Goal: Task Accomplishment & Management: Manage account settings

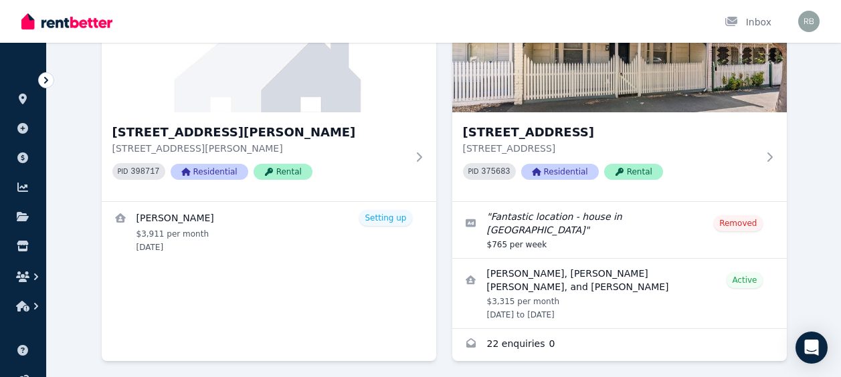
scroll to position [187, 0]
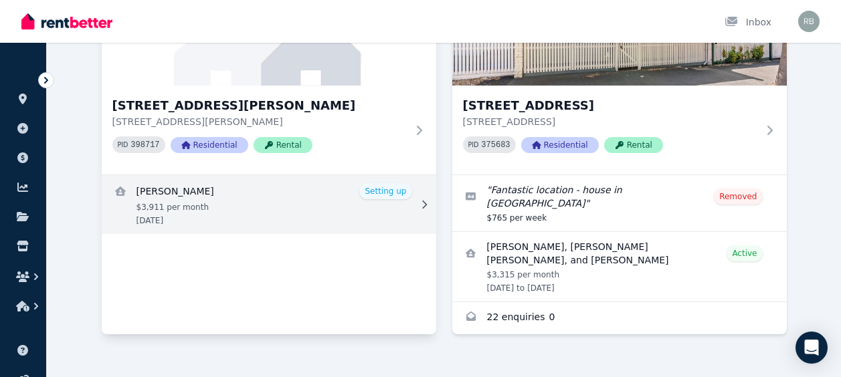
click at [400, 192] on link "View details for Debbie Petrakis" at bounding box center [269, 204] width 334 height 59
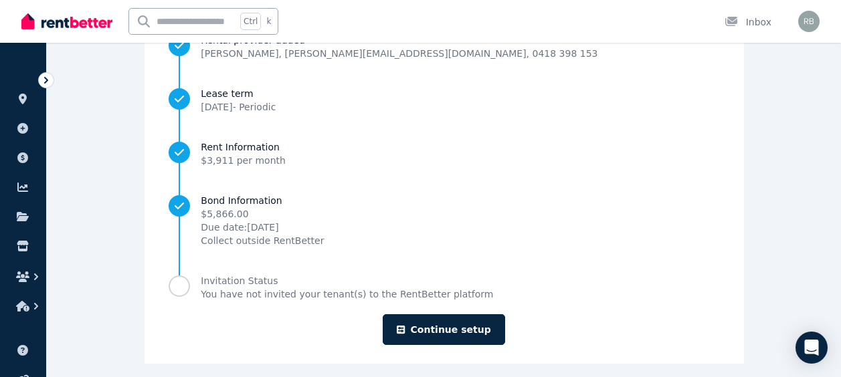
scroll to position [251, 0]
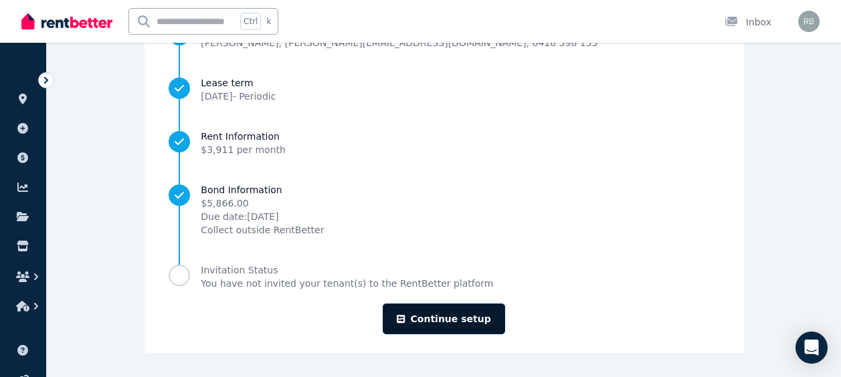
click at [440, 316] on link "Continue setup" at bounding box center [444, 319] width 122 height 31
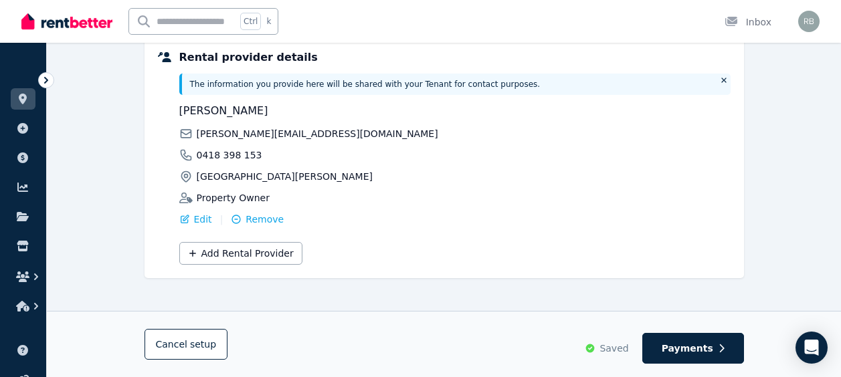
scroll to position [363, 0]
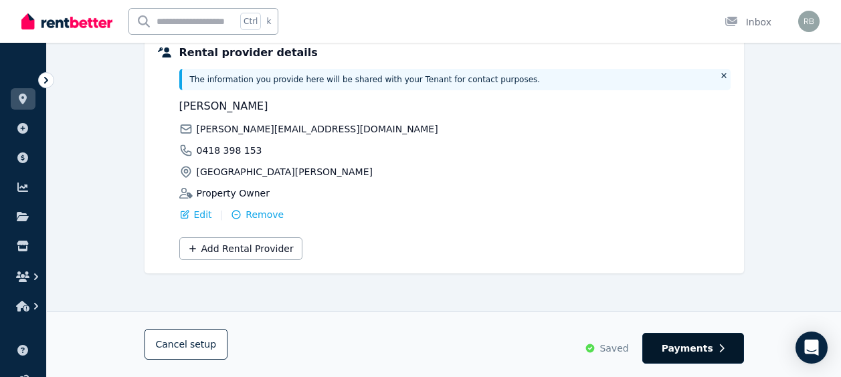
click at [690, 346] on span "Payments" at bounding box center [687, 348] width 52 height 13
select select "*******"
select select "**********"
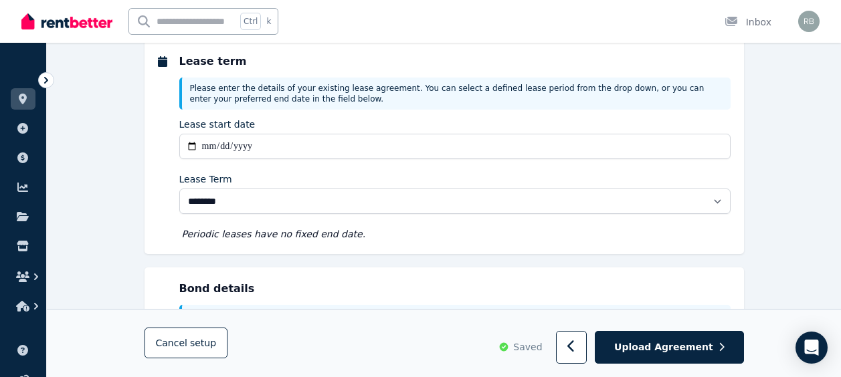
scroll to position [0, 0]
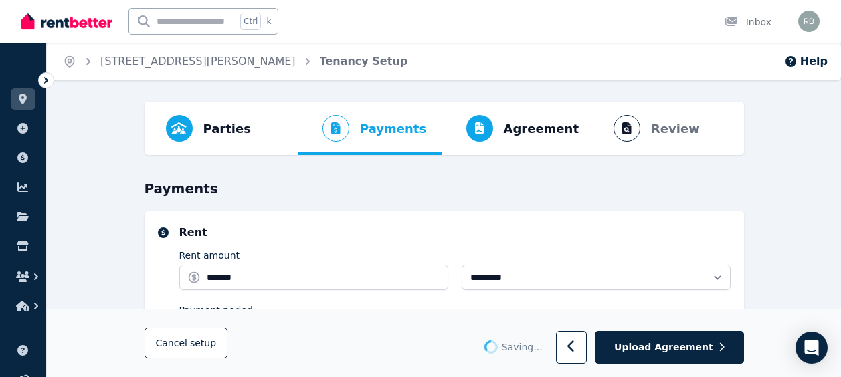
select select "**********"
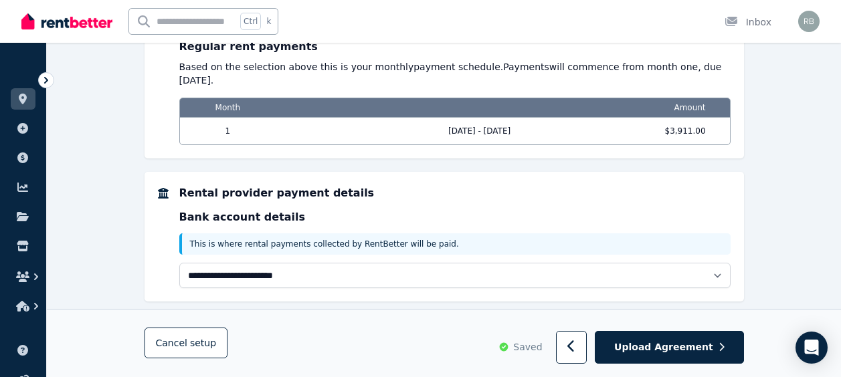
scroll to position [1099, 0]
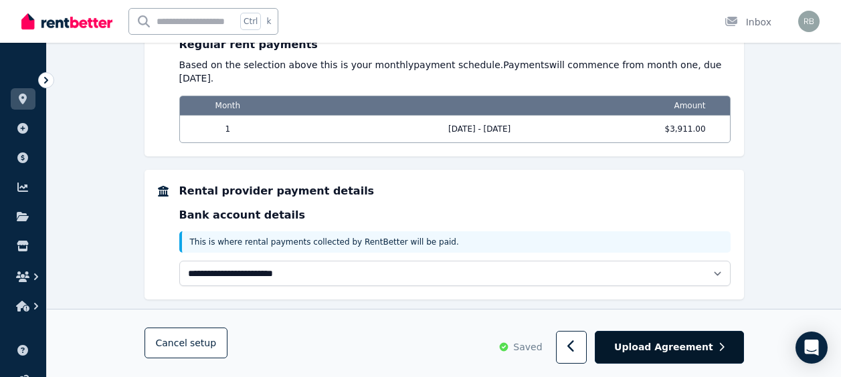
click at [692, 346] on span "Upload Agreement" at bounding box center [663, 347] width 99 height 13
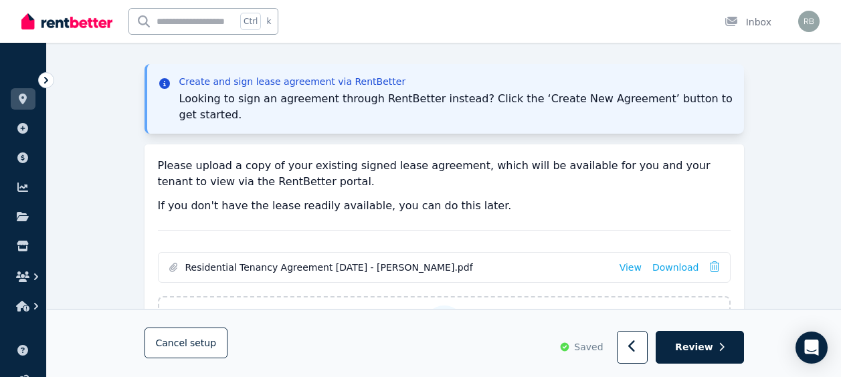
scroll to position [187, 0]
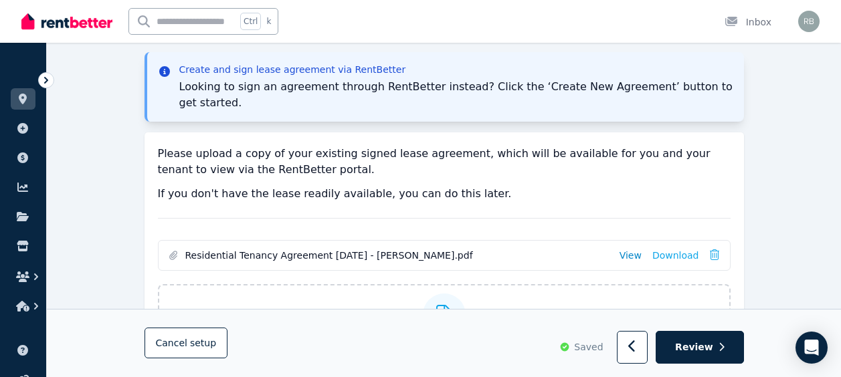
click at [634, 249] on link "View" at bounding box center [630, 255] width 22 height 13
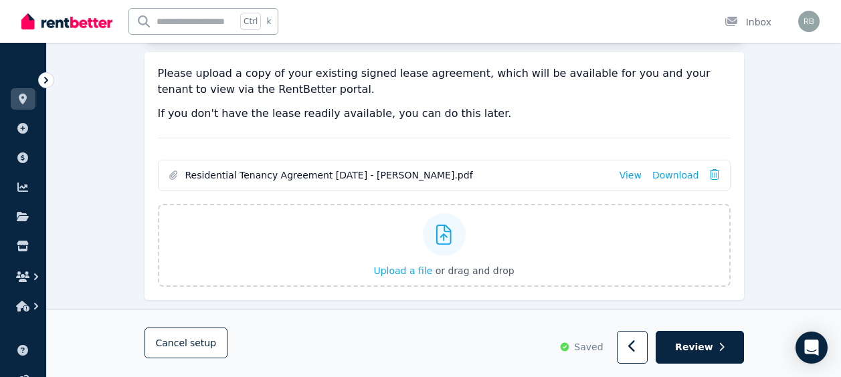
scroll to position [280, 0]
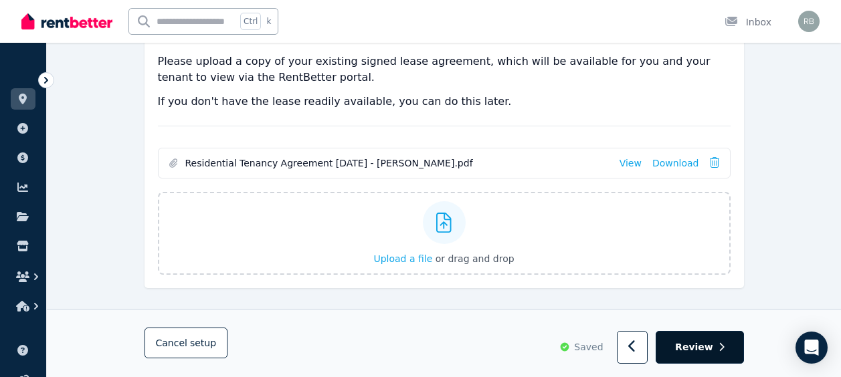
click at [696, 349] on span "Review" at bounding box center [694, 347] width 38 height 13
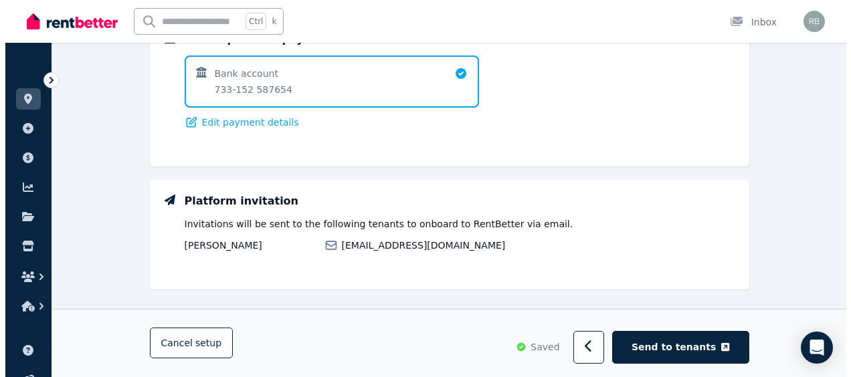
scroll to position [967, 0]
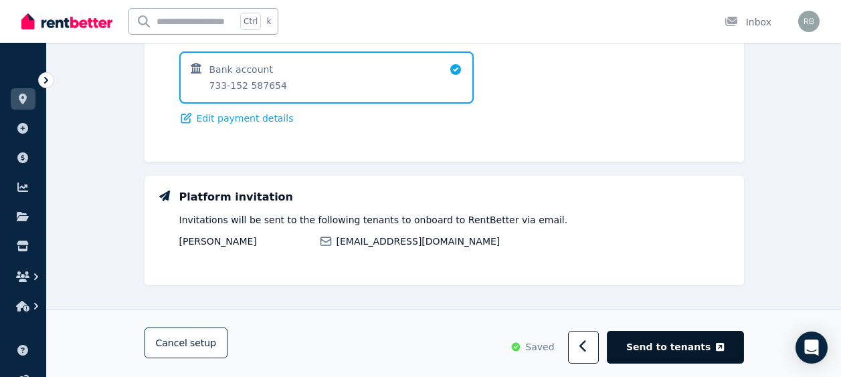
click at [687, 348] on span "Send to tenants" at bounding box center [668, 347] width 84 height 13
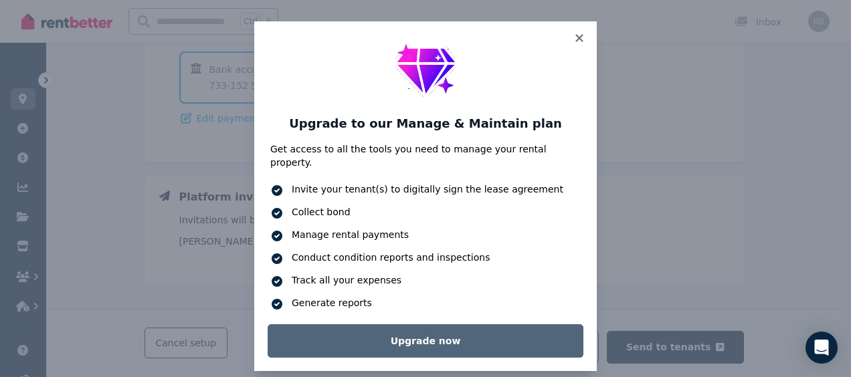
click at [460, 324] on link "Upgrade now" at bounding box center [426, 340] width 316 height 33
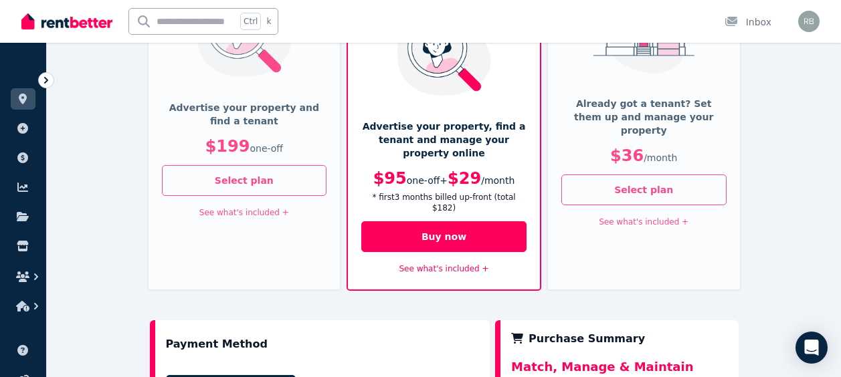
scroll to position [249, 0]
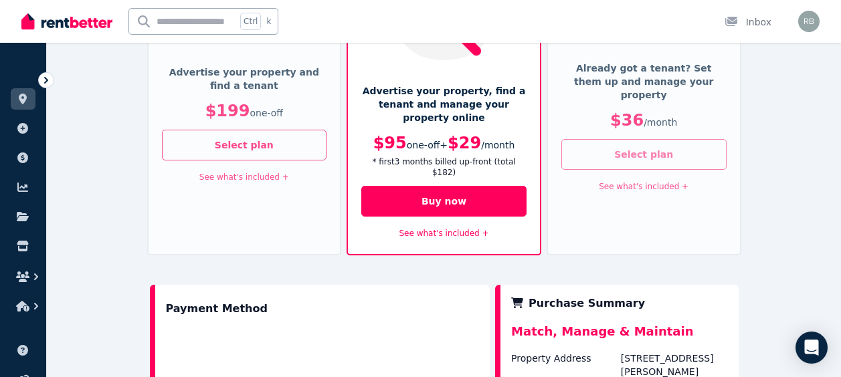
click at [625, 139] on button "Select plan" at bounding box center [643, 154] width 165 height 31
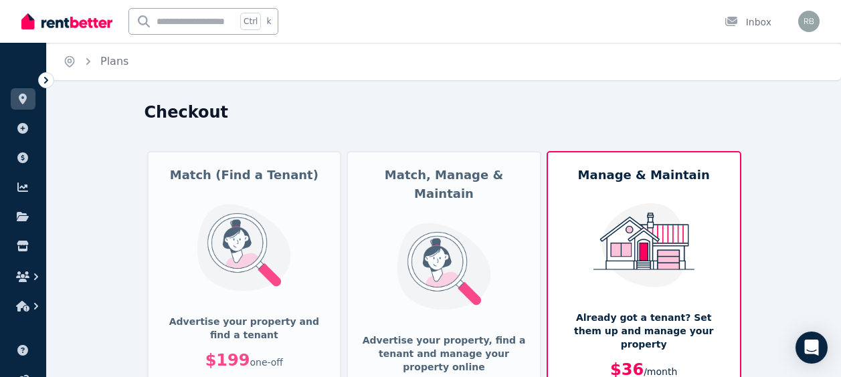
scroll to position [330, 0]
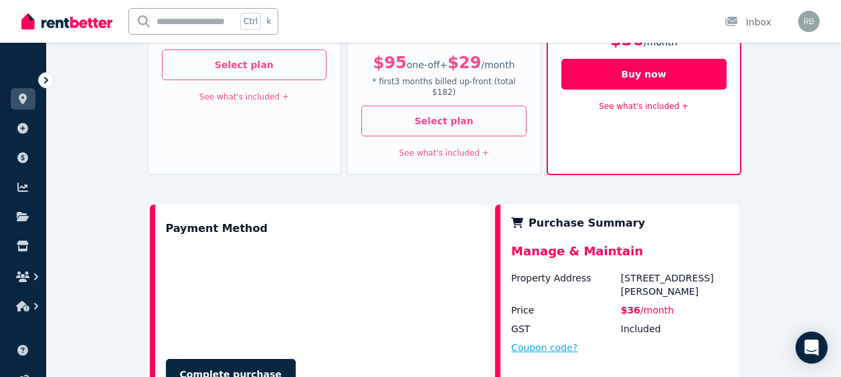
click at [543, 341] on button "Coupon code?" at bounding box center [544, 347] width 66 height 13
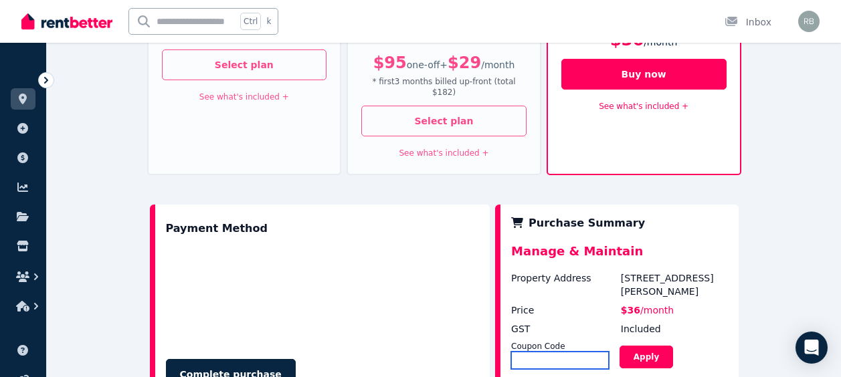
click at [523, 352] on input "text" at bounding box center [560, 360] width 98 height 17
paste input "*******"
type input "*******"
click at [653, 346] on button "Apply" at bounding box center [646, 357] width 54 height 23
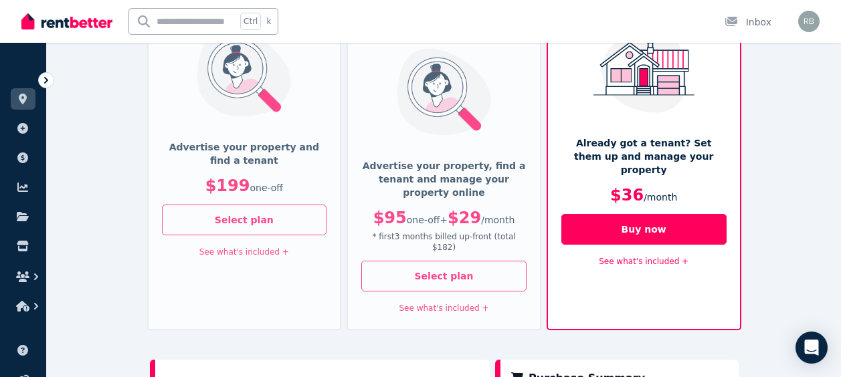
scroll to position [504, 0]
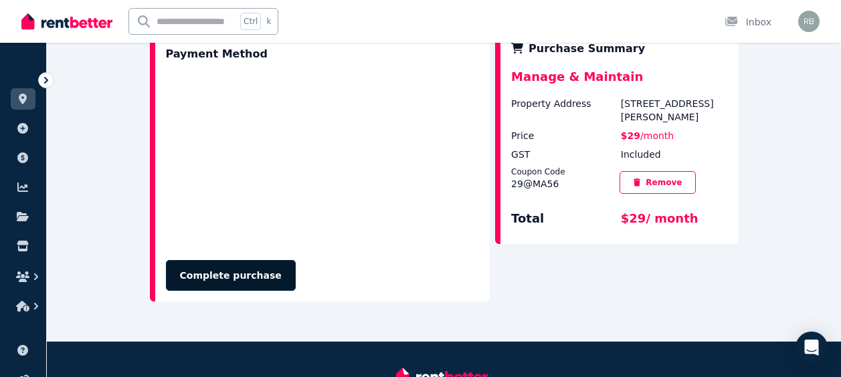
click at [211, 260] on button "Complete purchase" at bounding box center [231, 275] width 130 height 31
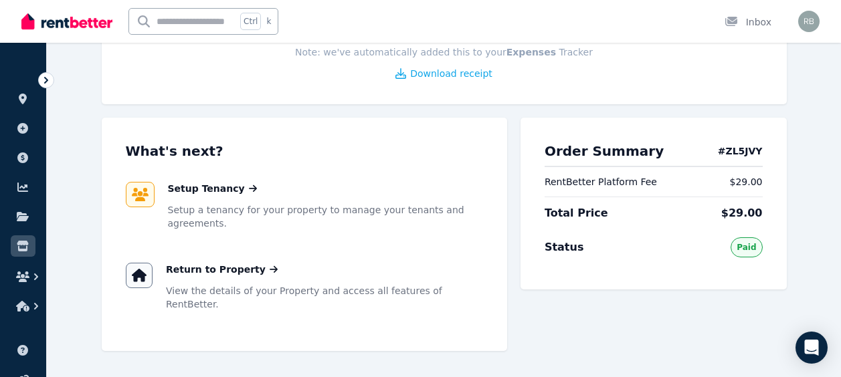
scroll to position [187, 0]
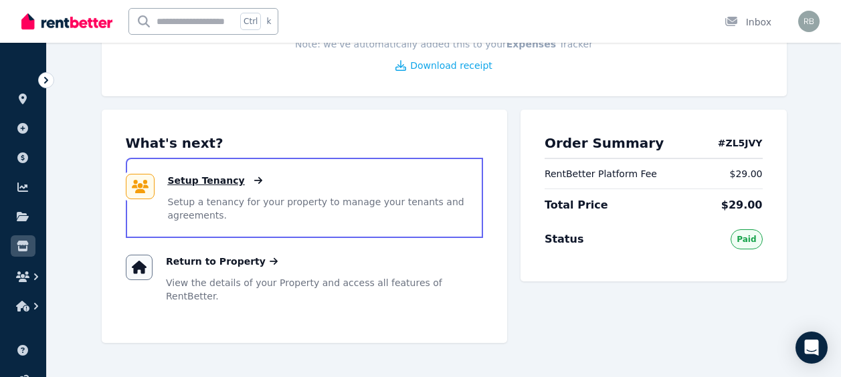
click at [208, 183] on span "Setup Tenancy" at bounding box center [206, 180] width 77 height 13
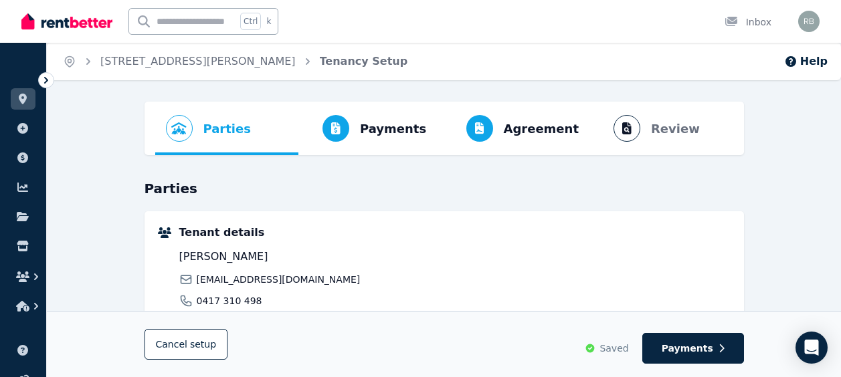
scroll to position [330, 0]
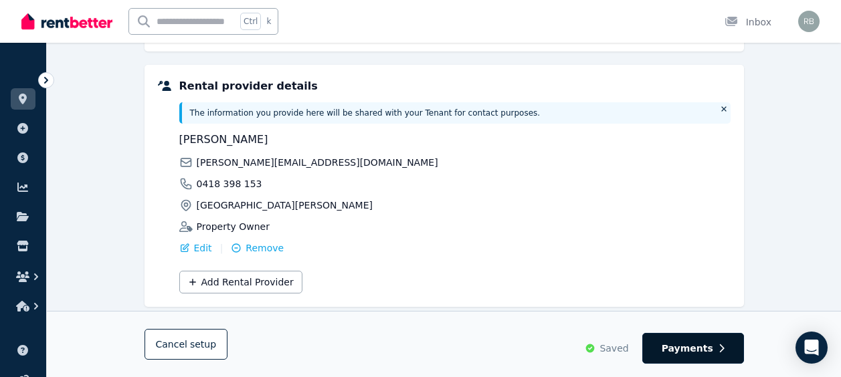
click at [704, 348] on span "Payments" at bounding box center [687, 348] width 52 height 13
select select "*******"
select select "**********"
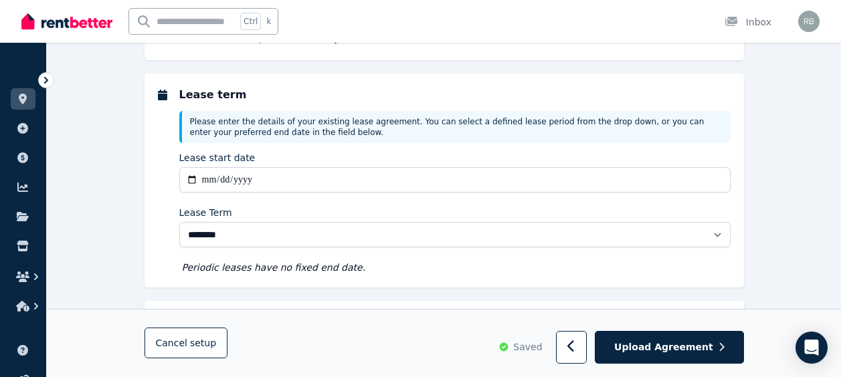
scroll to position [0, 0]
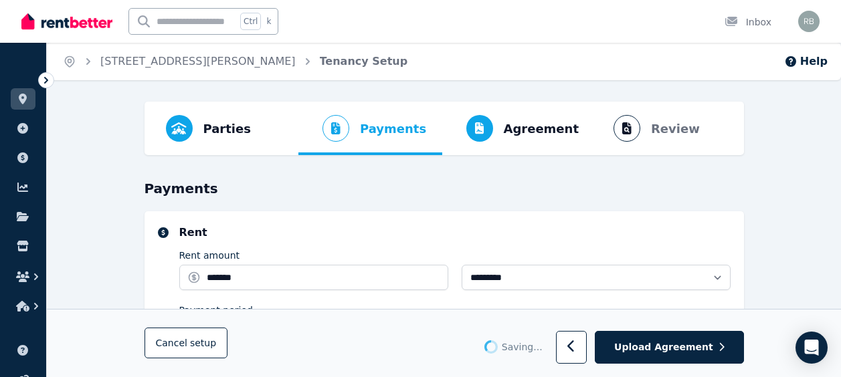
select select "**********"
click at [517, 130] on span "Agreement" at bounding box center [542, 129] width 76 height 19
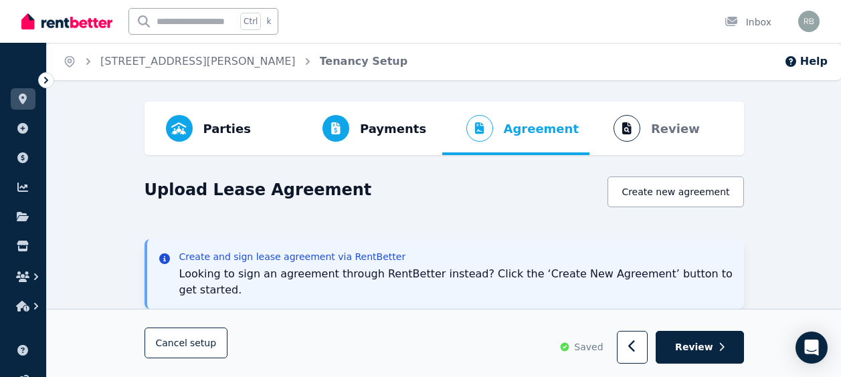
click at [663, 127] on ol "Parties Rental provider and tenant details Payments Bond and rental payments Ag…" at bounding box center [444, 129] width 578 height 54
click at [694, 346] on span "Review" at bounding box center [694, 347] width 38 height 13
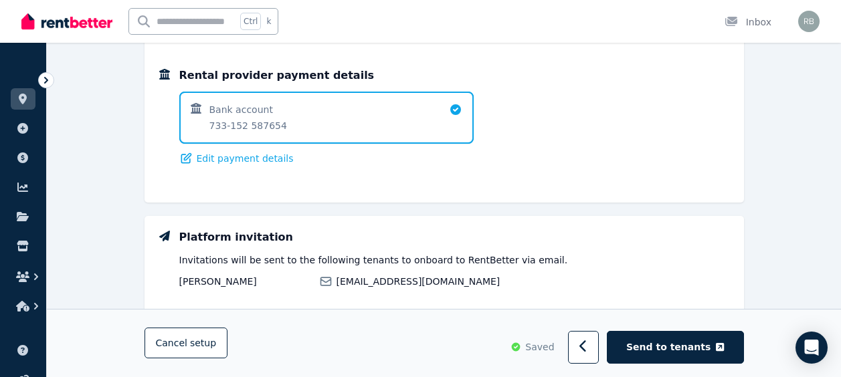
scroll to position [967, 0]
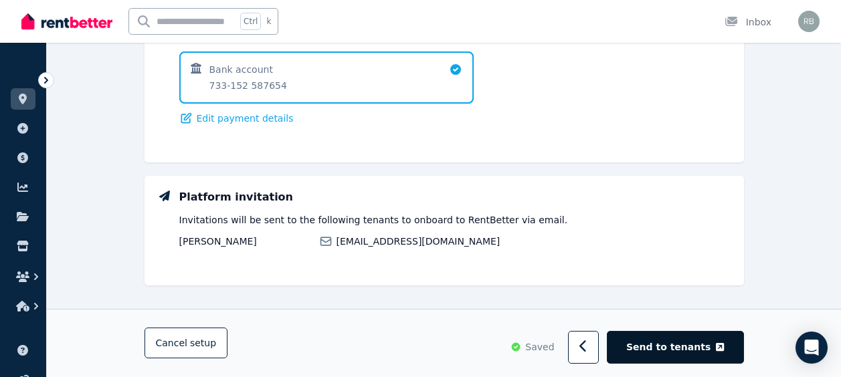
click at [690, 352] on span "Send to tenants" at bounding box center [668, 347] width 84 height 13
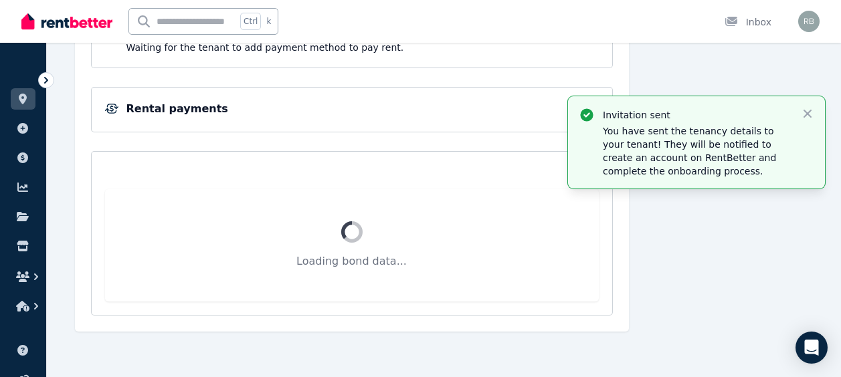
scroll to position [264, 0]
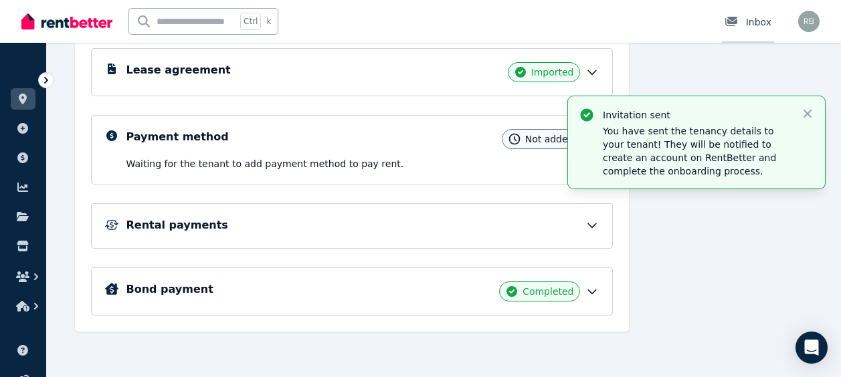
click at [745, 20] on div at bounding box center [734, 21] width 21 height 13
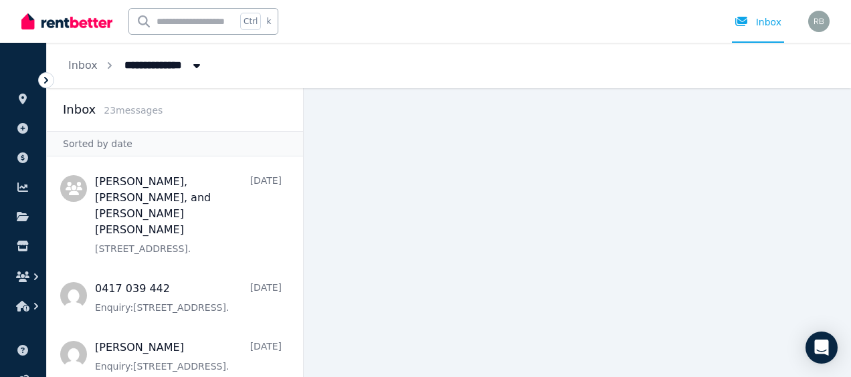
click at [195, 64] on icon "Breadcrumb" at bounding box center [196, 66] width 7 height 4
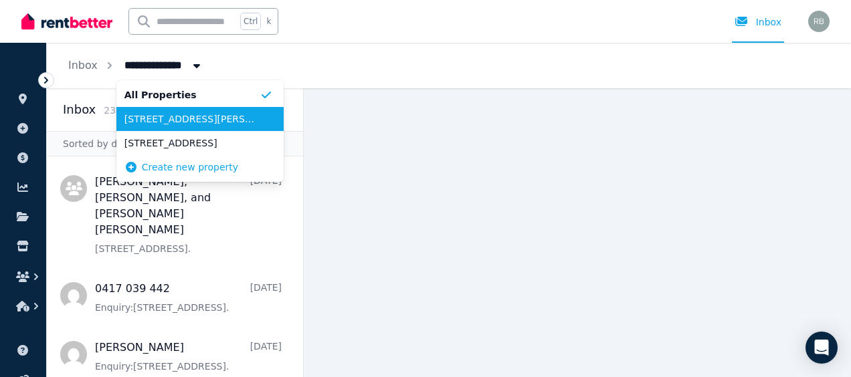
click at [186, 120] on span "27 Sutherland Rd, Armadale" at bounding box center [191, 118] width 135 height 13
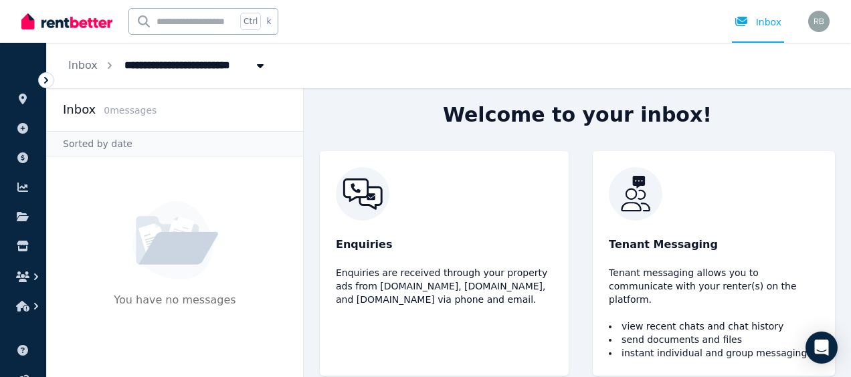
click at [839, 310] on div "Enquiries Enquiries are received through your property ads from Realestate.com.…" at bounding box center [577, 263] width 547 height 225
click at [762, 21] on div "Inbox" at bounding box center [757, 21] width 47 height 13
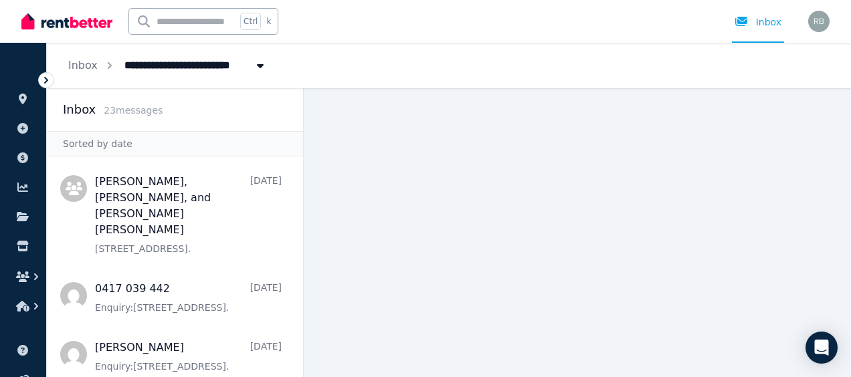
click at [216, 62] on span "27 Sutherland Rd, Armadale" at bounding box center [226, 64] width 221 height 21
type input "**********"
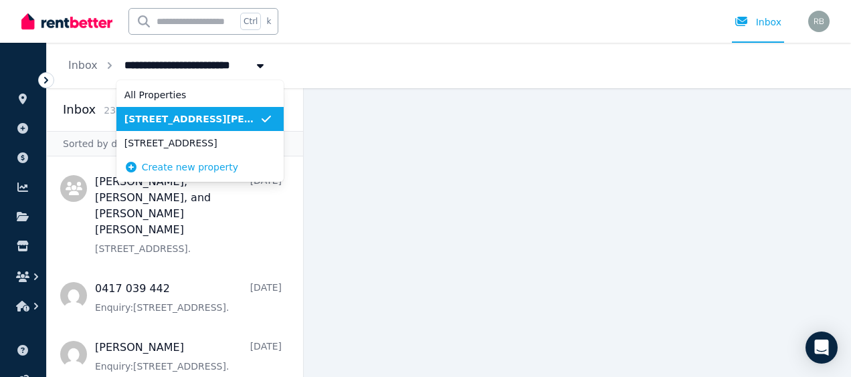
click at [208, 114] on span "27 Sutherland Rd, Armadale" at bounding box center [191, 118] width 135 height 13
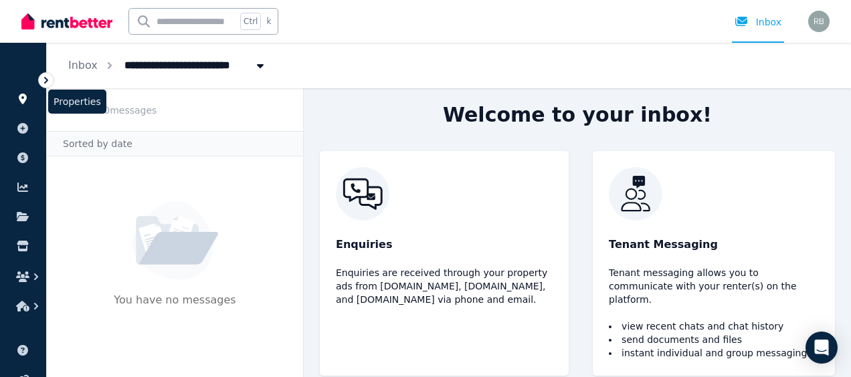
click at [25, 98] on icon at bounding box center [23, 99] width 8 height 11
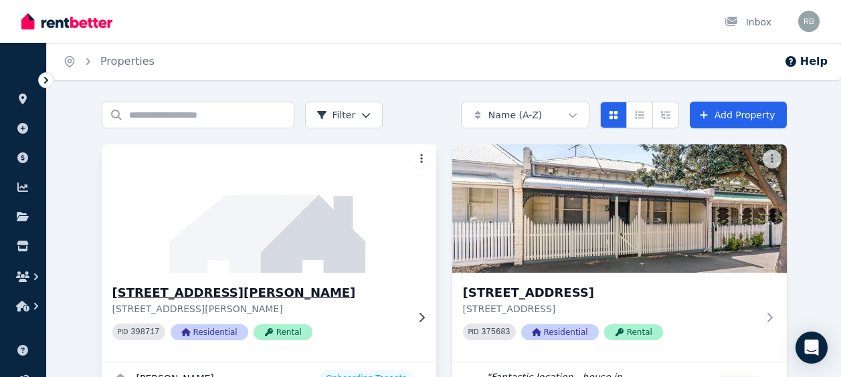
click at [287, 239] on img at bounding box center [268, 208] width 351 height 135
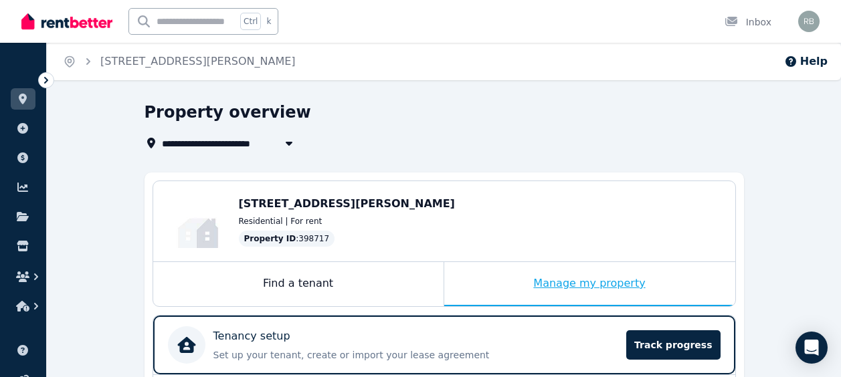
click at [562, 282] on div "Manage my property" at bounding box center [589, 284] width 291 height 44
click at [148, 65] on link "27 Sutherland Rd, Armadale" at bounding box center [197, 61] width 195 height 13
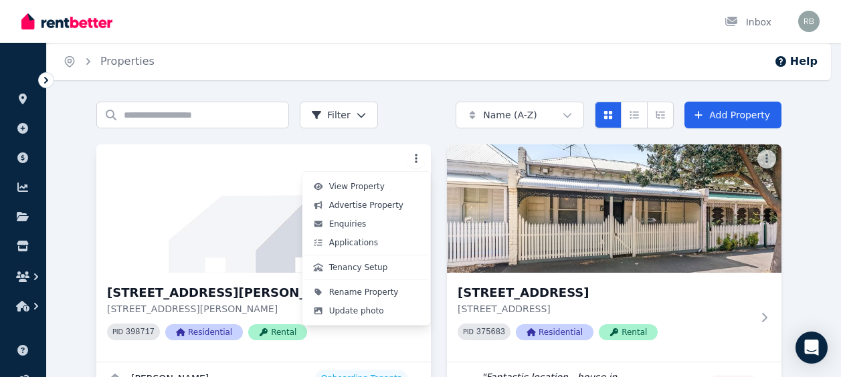
click at [421, 158] on html "Open main menu Inbox Open user menu ORGANISE Properties Add property Payments F…" at bounding box center [420, 188] width 841 height 377
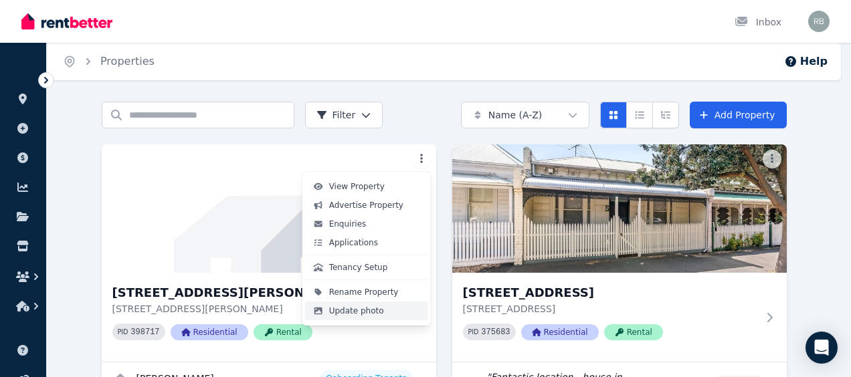
click at [370, 307] on span "Update photo" at bounding box center [356, 311] width 55 height 11
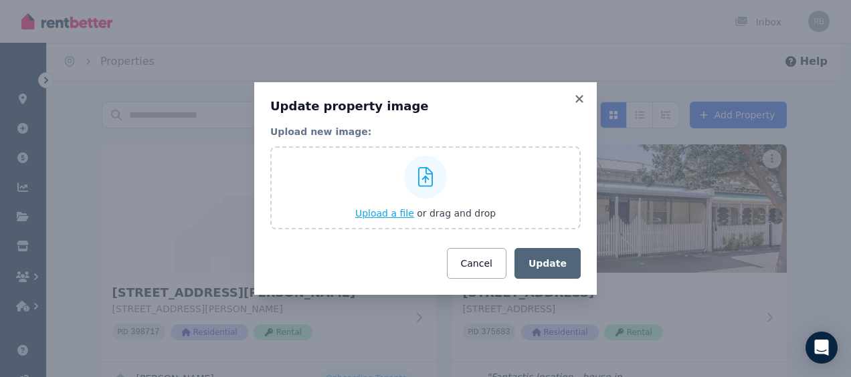
click at [394, 213] on span "Upload a file" at bounding box center [384, 213] width 59 height 11
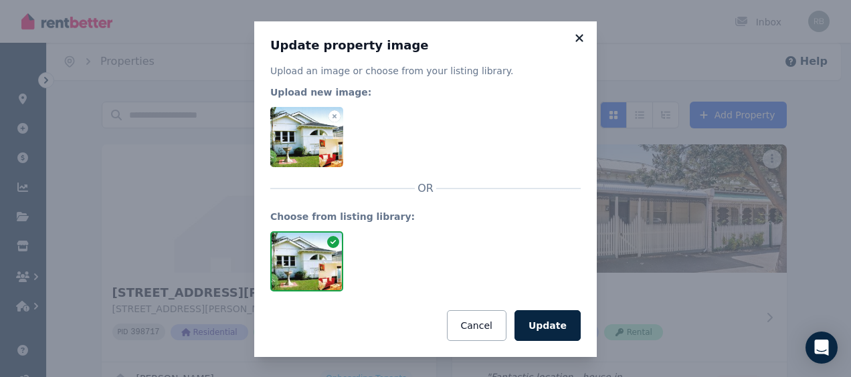
click at [573, 37] on icon at bounding box center [579, 38] width 13 height 12
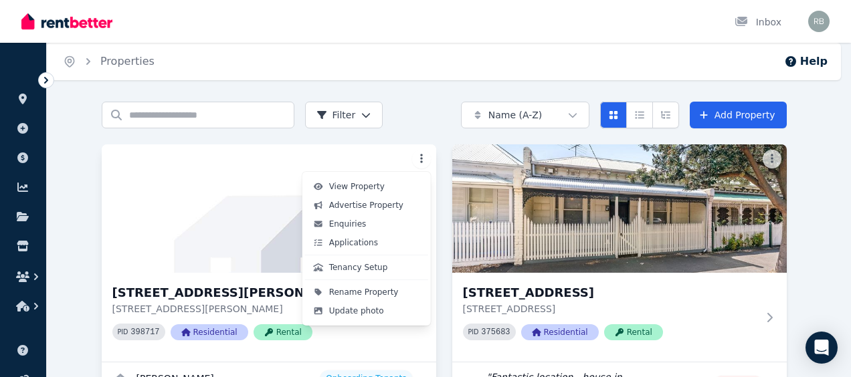
click at [423, 158] on html "Open main menu Inbox Open user menu ORGANISE Properties Add property Payments F…" at bounding box center [425, 188] width 851 height 377
click at [371, 312] on span "Update photo" at bounding box center [356, 311] width 55 height 11
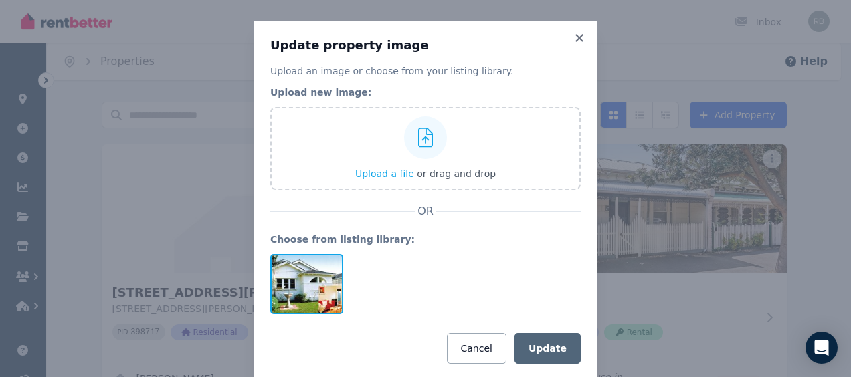
click at [302, 288] on div at bounding box center [306, 284] width 73 height 60
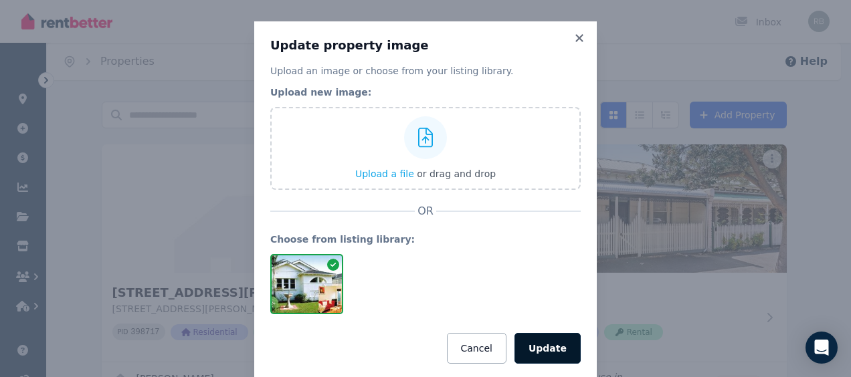
click at [546, 347] on button "Update" at bounding box center [547, 348] width 66 height 31
